Goal: Information Seeking & Learning: Learn about a topic

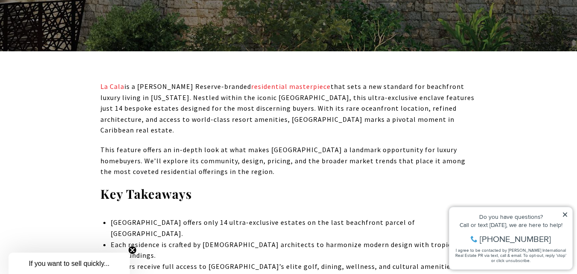
scroll to position [308, 0]
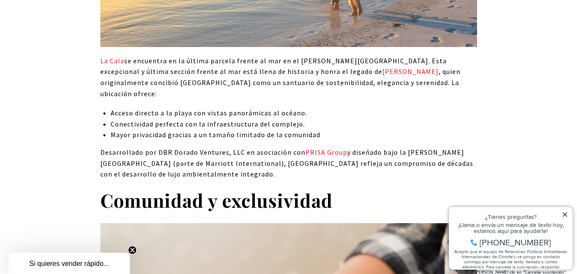
scroll to position [855, 0]
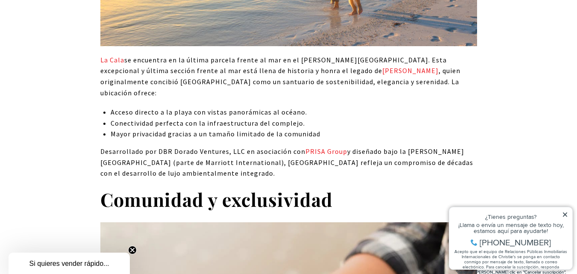
click at [564, 213] on icon at bounding box center [565, 214] width 4 height 4
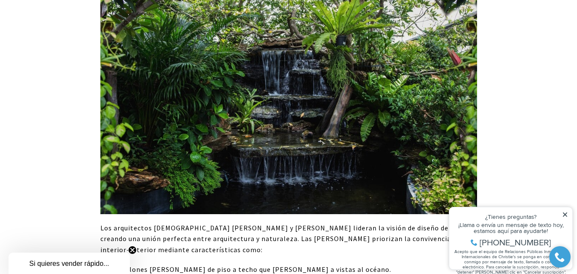
scroll to position [1522, 0]
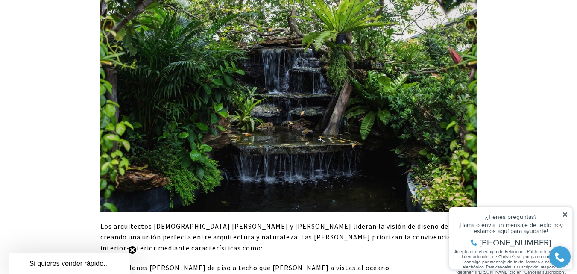
click at [563, 215] on icon at bounding box center [565, 215] width 6 height 6
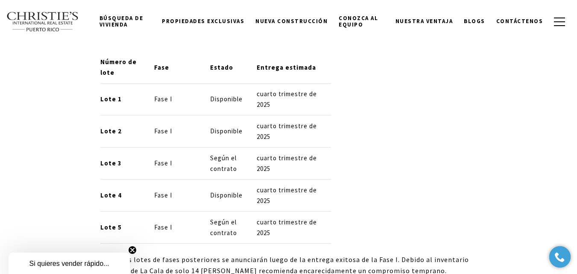
scroll to position [3778, 0]
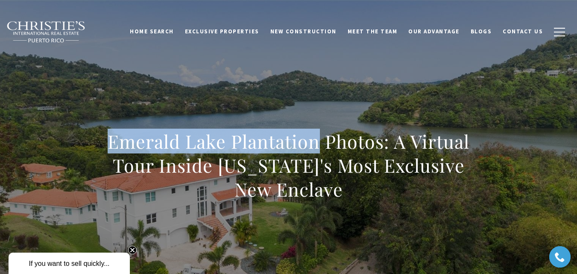
drag, startPoint x: 112, startPoint y: 142, endPoint x: 321, endPoint y: 141, distance: 209.4
click at [321, 141] on h1 "Emerald Lake Plantation Photos: A Virtual Tour Inside [US_STATE]'s Most Exclusi…" at bounding box center [288, 166] width 377 height 72
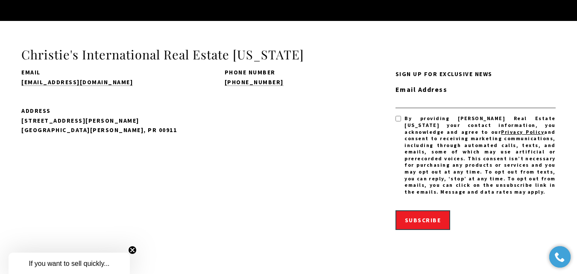
scroll to position [7210, 0]
